Goal: Task Accomplishment & Management: Manage account settings

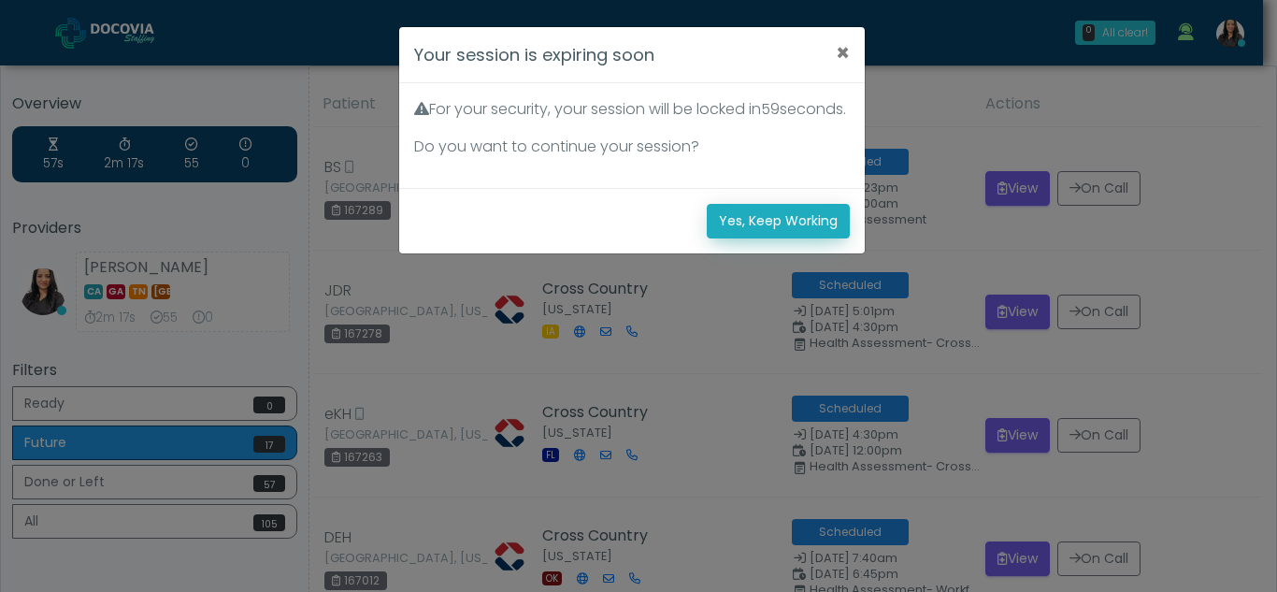
click at [799, 238] on button "Yes, Keep Working" at bounding box center [778, 221] width 143 height 35
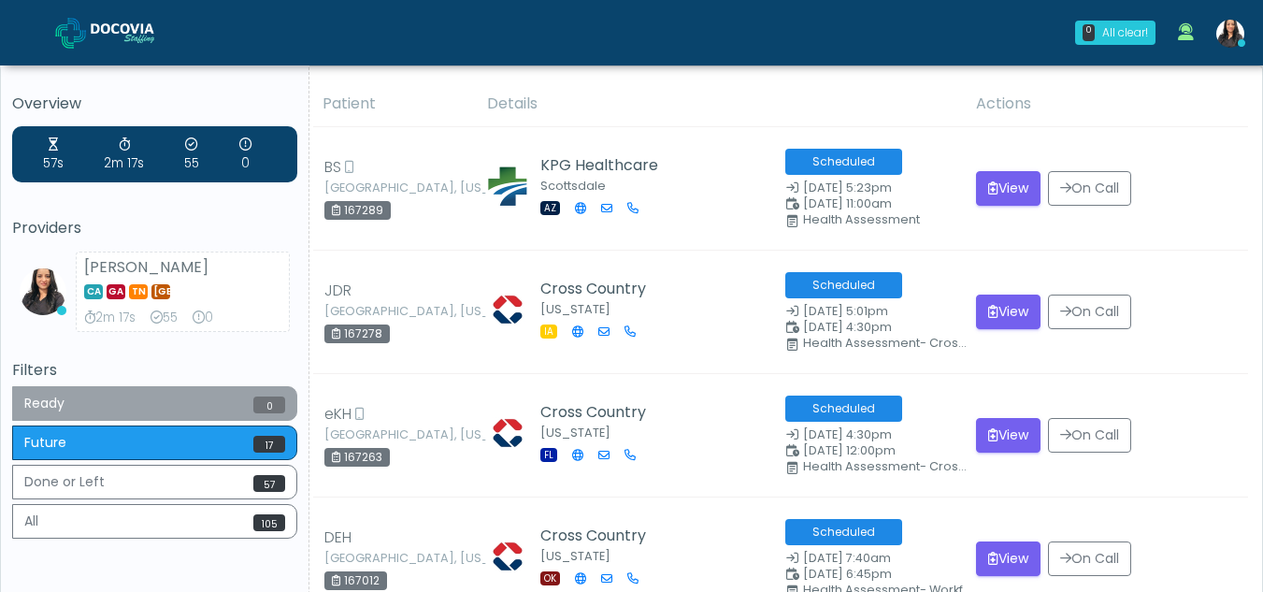
click at [164, 406] on button "Ready 0" at bounding box center [154, 403] width 285 height 35
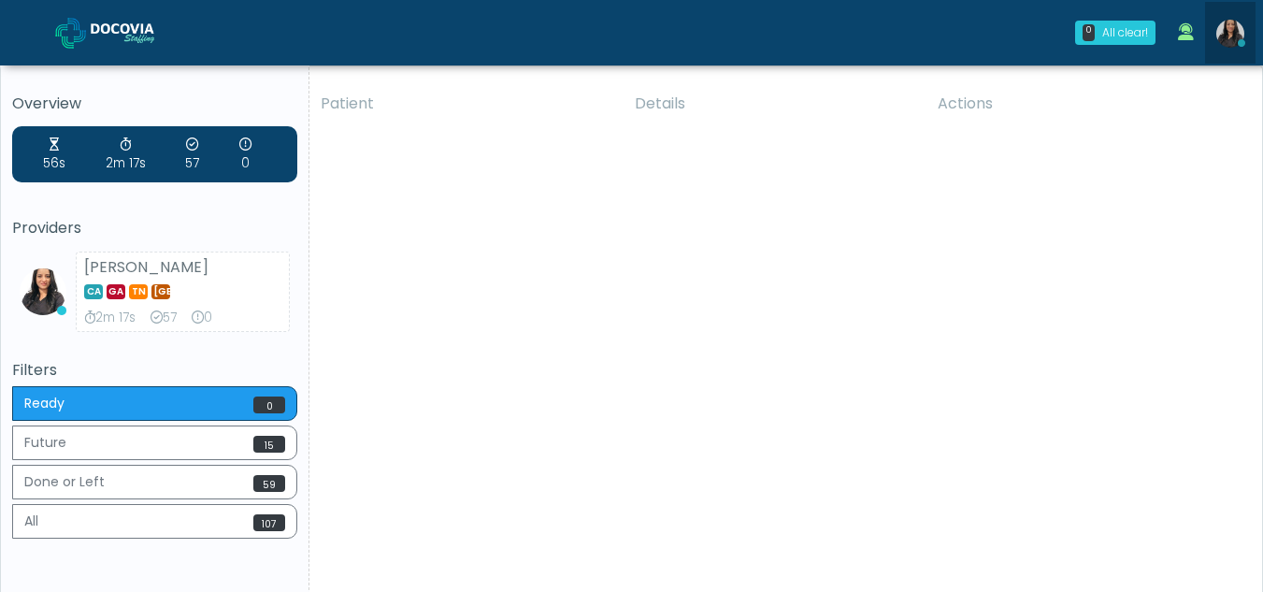
click at [1230, 33] on img at bounding box center [1230, 34] width 28 height 28
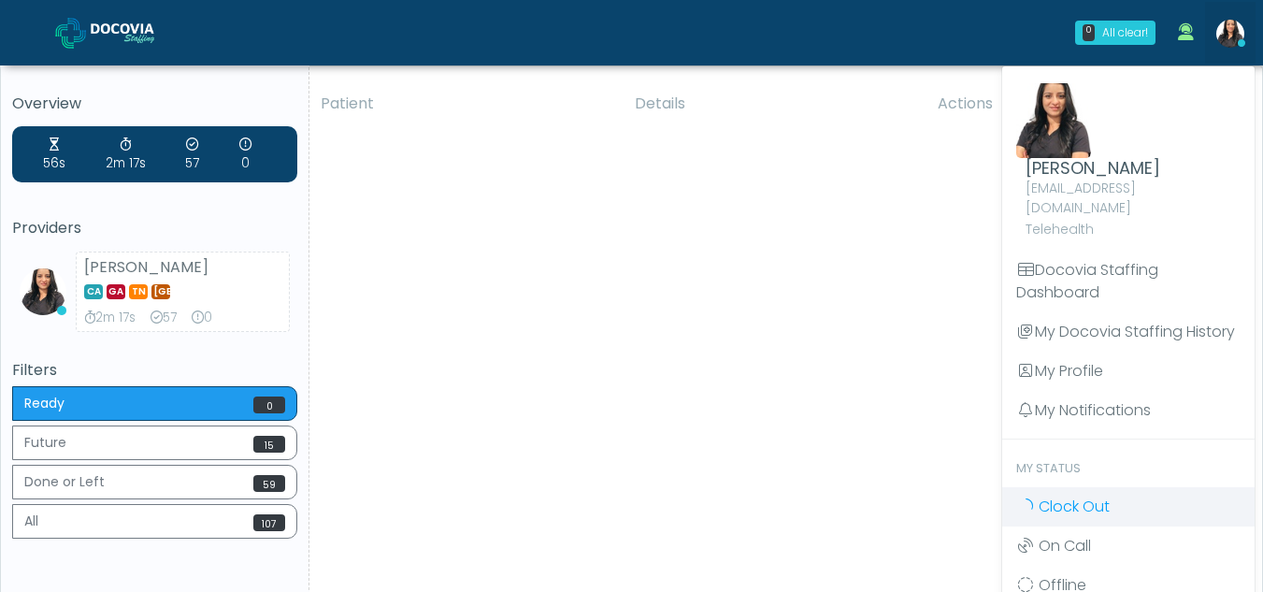
click at [1053, 496] on span "Clock Out" at bounding box center [1074, 507] width 71 height 22
